Goal: Information Seeking & Learning: Learn about a topic

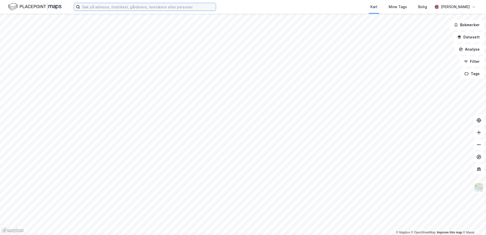
click at [82, 7] on input at bounding box center [148, 7] width 136 height 8
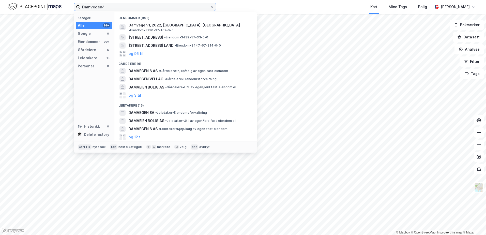
click at [102, 7] on input "Damvegen4" at bounding box center [145, 7] width 130 height 8
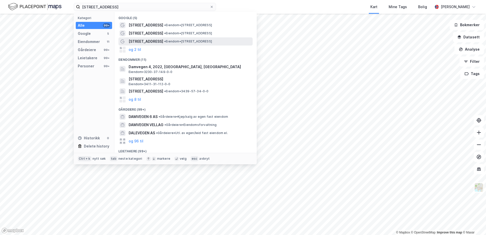
click at [136, 42] on span "[STREET_ADDRESS]" at bounding box center [146, 41] width 35 height 6
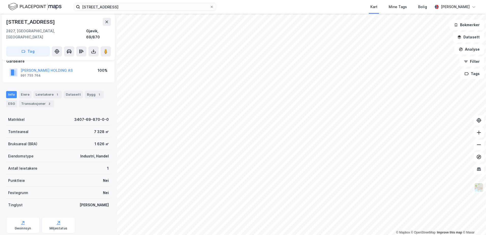
scroll to position [42, 0]
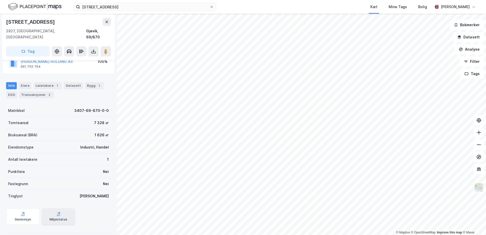
click at [53, 210] on div "Miljøstatus" at bounding box center [59, 216] width 34 height 16
click at [107, 48] on button at bounding box center [106, 51] width 10 height 10
click at [109, 46] on button at bounding box center [106, 51] width 10 height 10
click at [105, 49] on button at bounding box center [106, 51] width 10 height 10
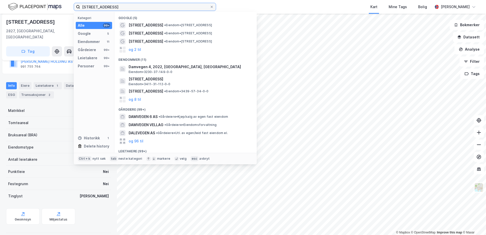
drag, startPoint x: 105, startPoint y: 6, endPoint x: 72, endPoint y: 3, distance: 33.2
click at [76, 4] on label "[STREET_ADDRESS]" at bounding box center [145, 7] width 142 height 8
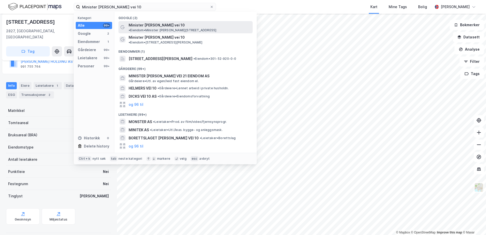
click at [159, 26] on span "Minister [PERSON_NAME] vei 10" at bounding box center [157, 25] width 56 height 6
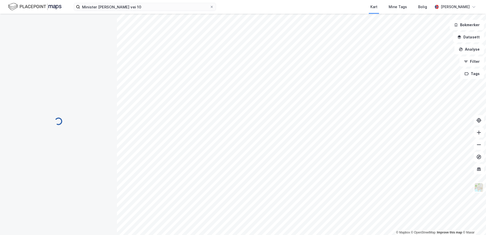
scroll to position [42, 0]
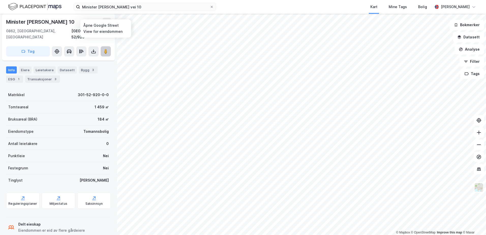
click at [106, 49] on image at bounding box center [105, 51] width 3 height 5
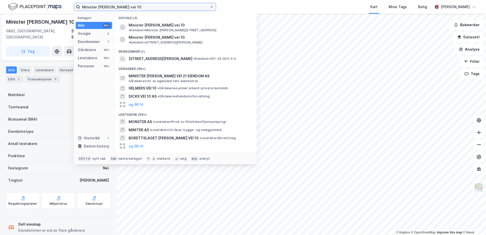
drag, startPoint x: 124, startPoint y: 7, endPoint x: 81, endPoint y: 9, distance: 42.7
click at [83, 8] on input "Minister [PERSON_NAME] vei 10" at bounding box center [145, 7] width 130 height 8
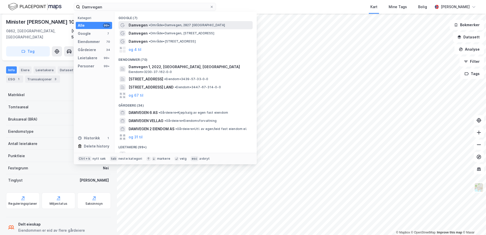
click at [162, 25] on span "• Område • [STREET_ADDRESS]" at bounding box center [187, 25] width 76 height 4
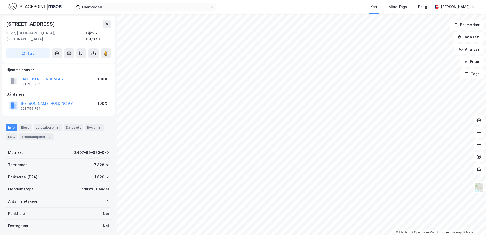
scroll to position [42, 0]
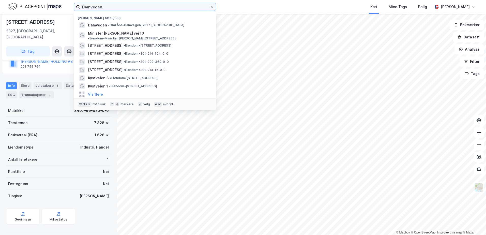
drag, startPoint x: 119, startPoint y: 9, endPoint x: 75, endPoint y: 10, distance: 44.5
click at [75, 10] on label "Damvegen" at bounding box center [145, 7] width 142 height 8
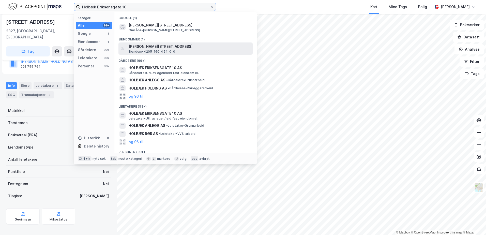
type input "Holbæk Eriksensgate 10"
click at [161, 50] on span "Eiendom • 4205-160-454-0-0" at bounding box center [152, 52] width 46 height 4
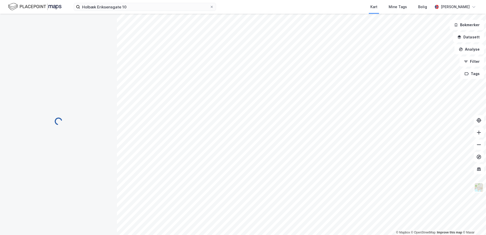
scroll to position [42, 0]
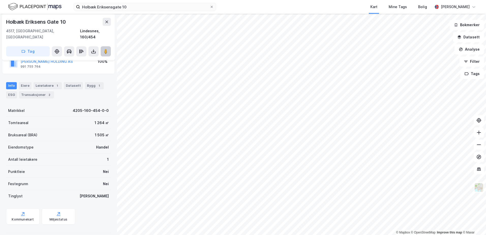
click at [106, 49] on image at bounding box center [105, 51] width 3 height 5
click at [17, 156] on div "Antall leietakere" at bounding box center [22, 159] width 29 height 6
click at [48, 82] on div "Leietakere 1" at bounding box center [48, 85] width 28 height 7
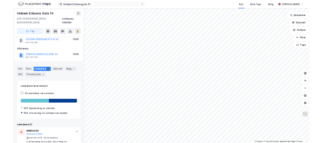
scroll to position [21, 0]
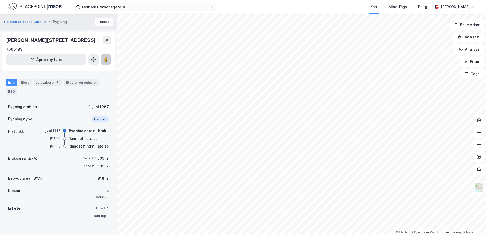
click at [108, 61] on icon at bounding box center [105, 59] width 5 height 5
